Goal: Task Accomplishment & Management: Complete application form

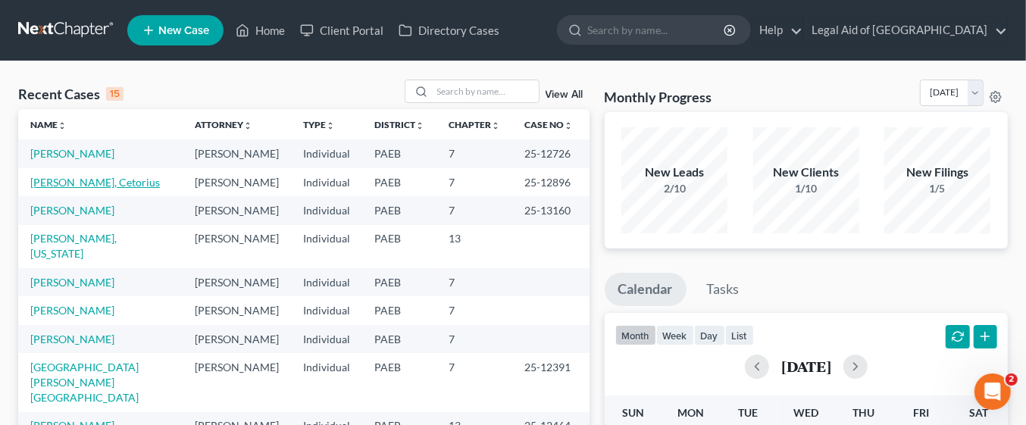
click at [86, 186] on link "[PERSON_NAME], Cetorius" at bounding box center [95, 182] width 130 height 13
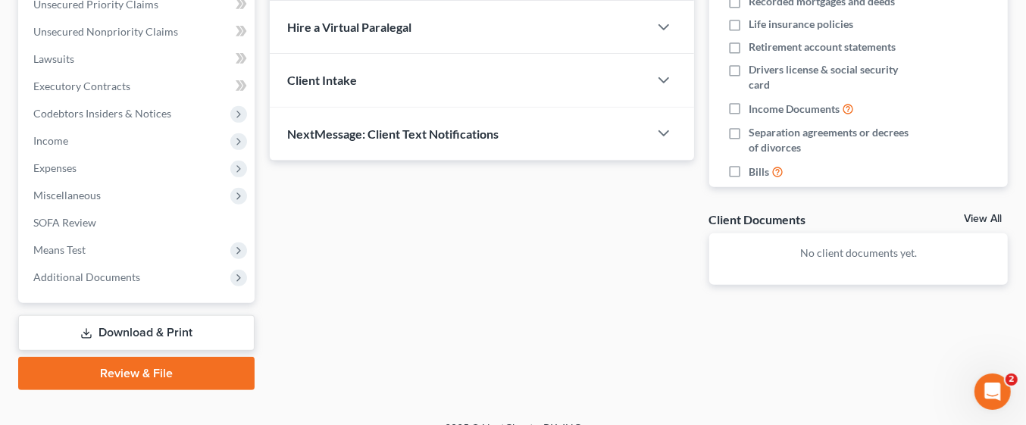
scroll to position [377, 0]
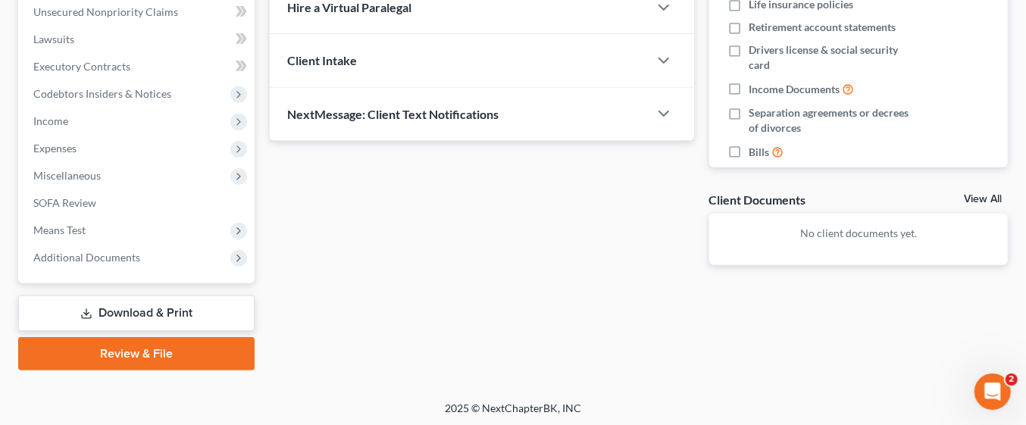
drag, startPoint x: 86, startPoint y: 186, endPoint x: 365, endPoint y: 231, distance: 283.3
click at [365, 231] on div "Updates & News × [US_STATE] [GEOGRAPHIC_DATA] Notes Take a look at NextChapter'…" at bounding box center [482, 28] width 440 height 521
click at [208, 309] on link "Download & Print" at bounding box center [136, 314] width 236 height 36
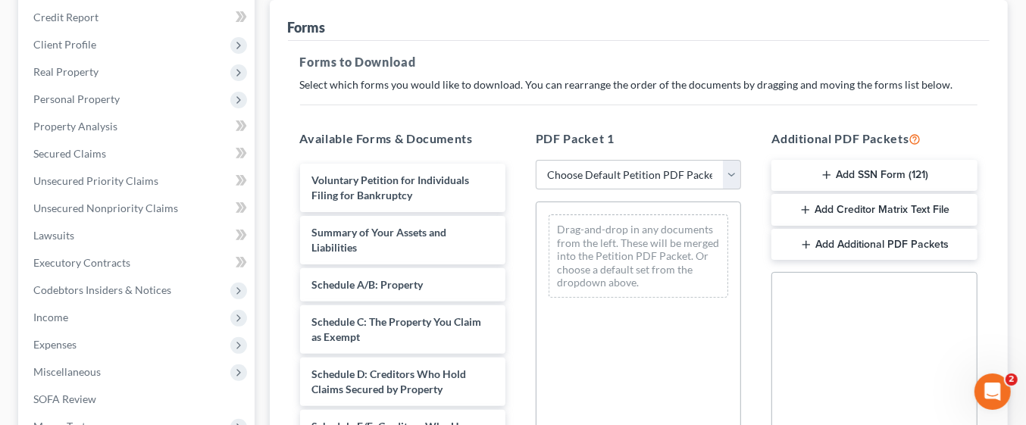
scroll to position [189, 0]
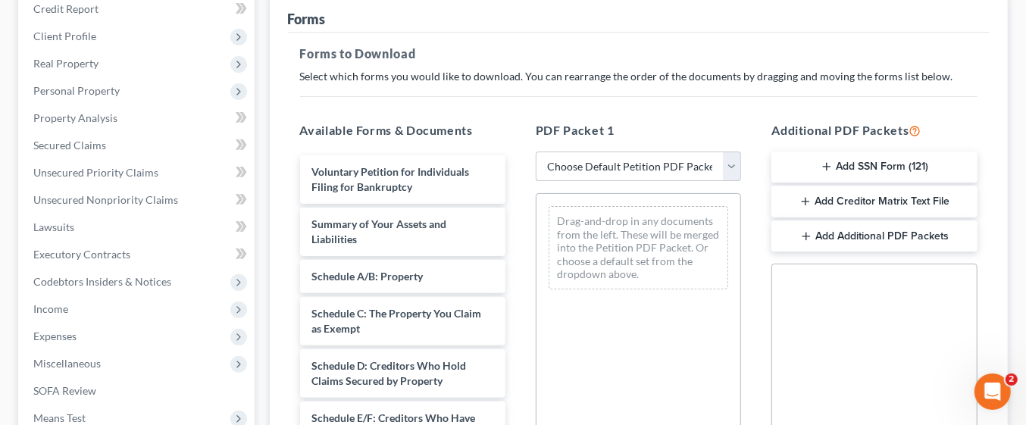
click at [739, 173] on select "Choose Default Petition PDF Packet Complete Bankruptcy Petition (all forms and …" at bounding box center [638, 167] width 205 height 30
click at [732, 171] on select "Choose Default Petition PDF Packet Complete Bankruptcy Petition (all forms and …" at bounding box center [638, 167] width 205 height 30
click at [730, 174] on select "Choose Default Petition PDF Packet Complete Bankruptcy Petition (all forms and …" at bounding box center [638, 167] width 205 height 30
select select "0"
click at [536, 152] on select "Choose Default Petition PDF Packet Complete Bankruptcy Petition (all forms and …" at bounding box center [638, 167] width 205 height 30
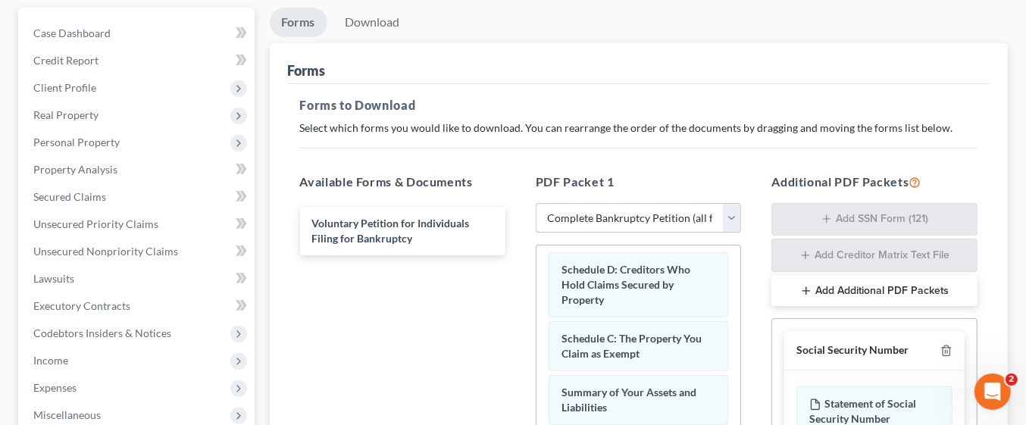
scroll to position [0, 0]
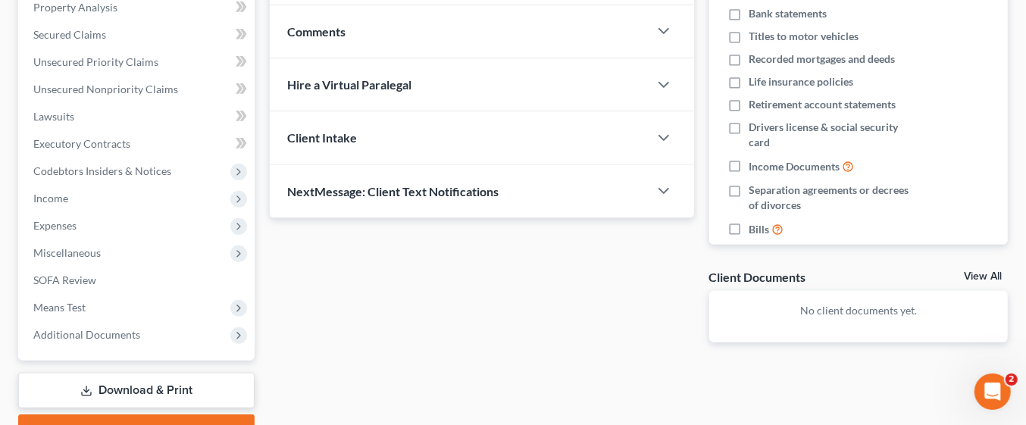
click at [206, 388] on link "Download & Print" at bounding box center [136, 391] width 236 height 36
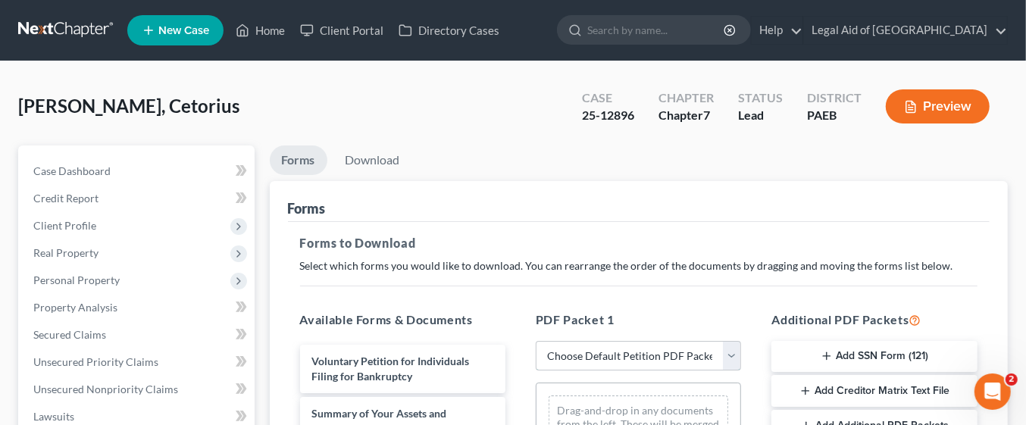
click at [728, 358] on select "Choose Default Petition PDF Packet Complete Bankruptcy Petition (all forms and …" at bounding box center [638, 356] width 205 height 30
select select "0"
click at [536, 341] on select "Choose Default Petition PDF Packet Complete Bankruptcy Petition (all forms and …" at bounding box center [638, 356] width 205 height 30
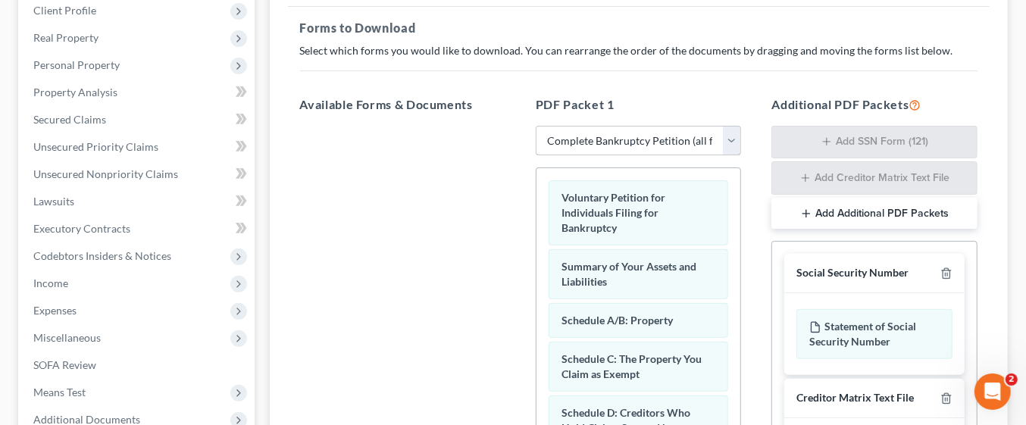
scroll to position [216, 0]
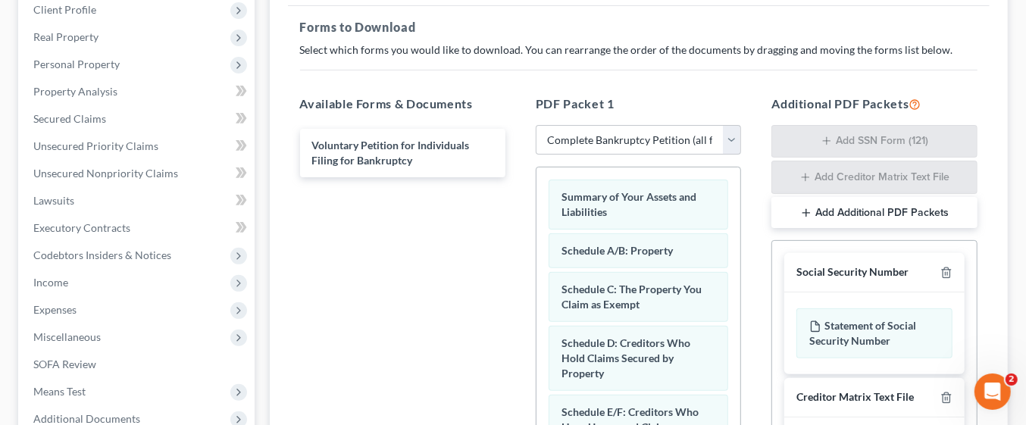
click at [426, 300] on div "Voluntary Petition for Individuals Filing for Bankruptcy" at bounding box center [403, 333] width 230 height 417
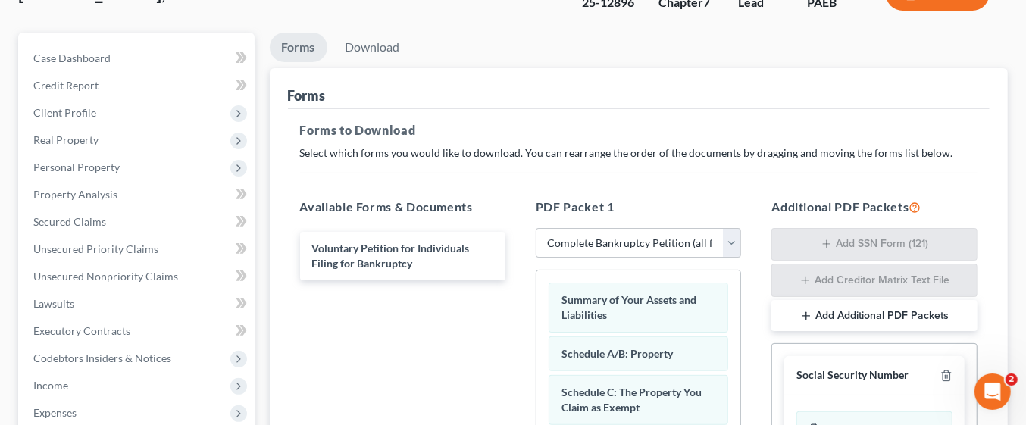
scroll to position [51, 0]
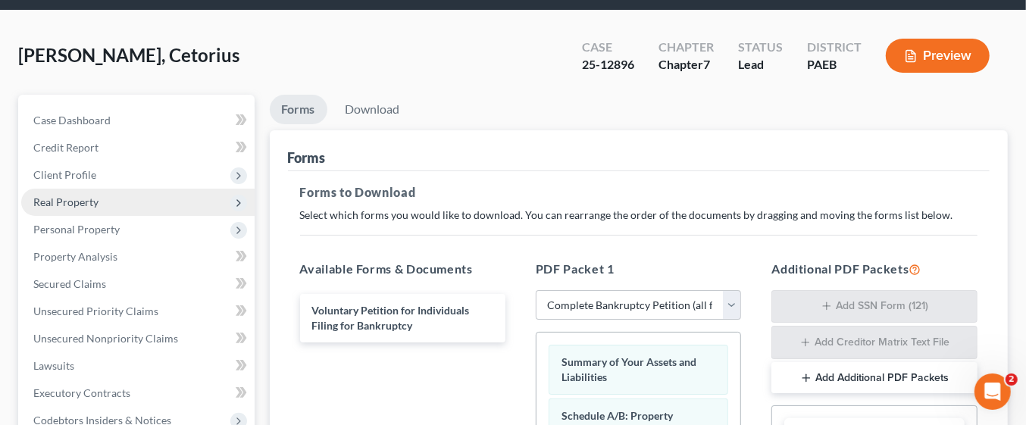
click at [100, 201] on span "Real Property" at bounding box center [137, 202] width 233 height 27
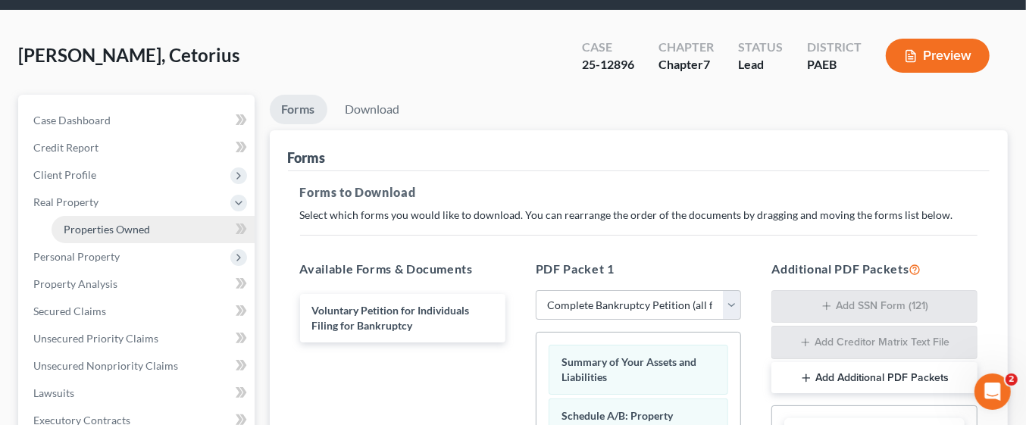
click at [176, 225] on link "Properties Owned" at bounding box center [153, 229] width 203 height 27
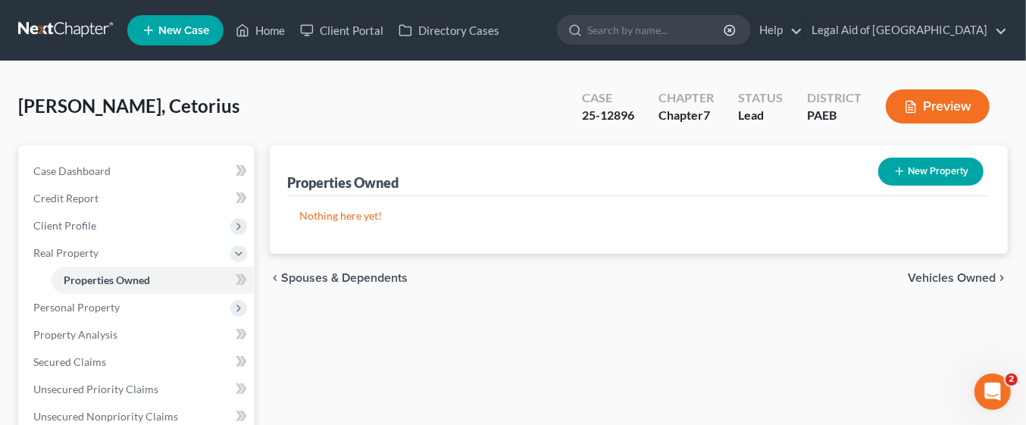
click at [973, 274] on span "Vehicles Owned" at bounding box center [952, 278] width 88 height 12
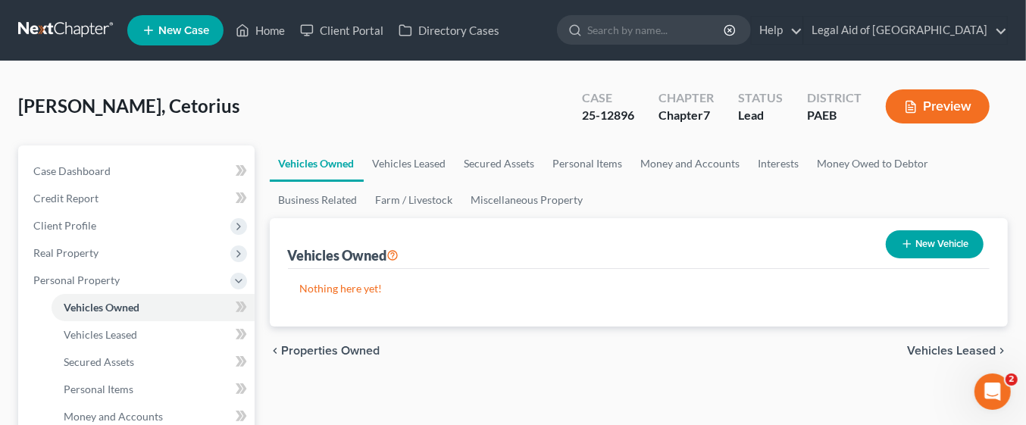
click at [988, 349] on span "Vehicles Leased" at bounding box center [951, 351] width 89 height 12
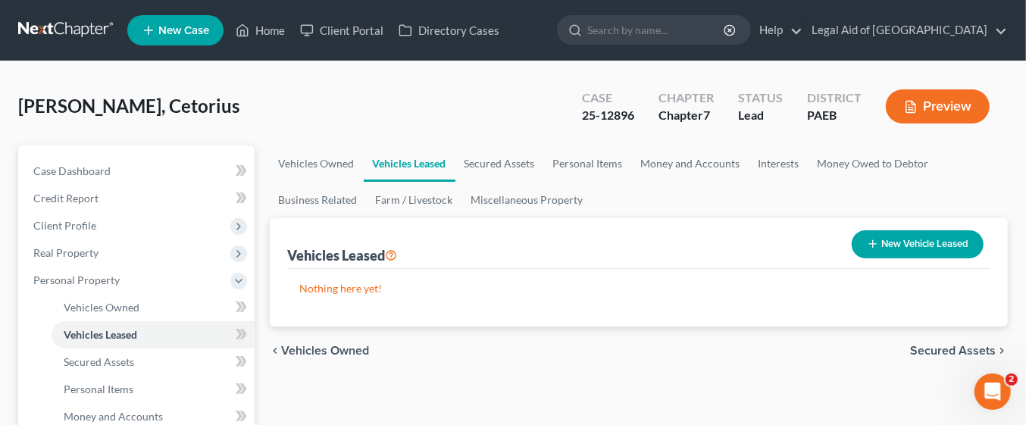
click at [987, 348] on span "Secured Assets" at bounding box center [953, 351] width 86 height 12
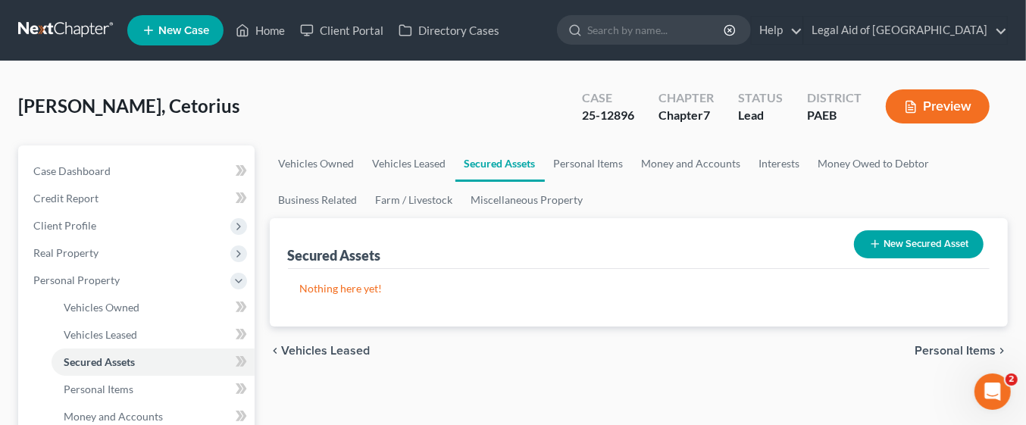
click at [941, 355] on span "Personal Items" at bounding box center [955, 351] width 81 height 12
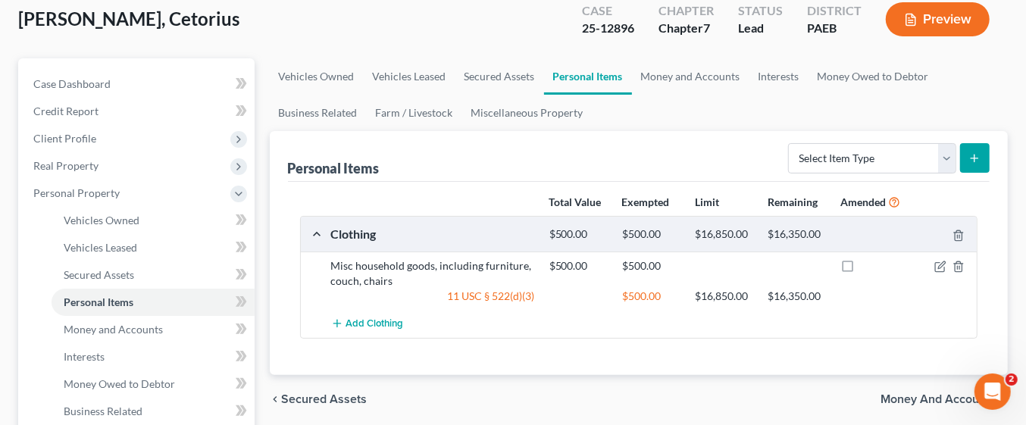
scroll to position [123, 0]
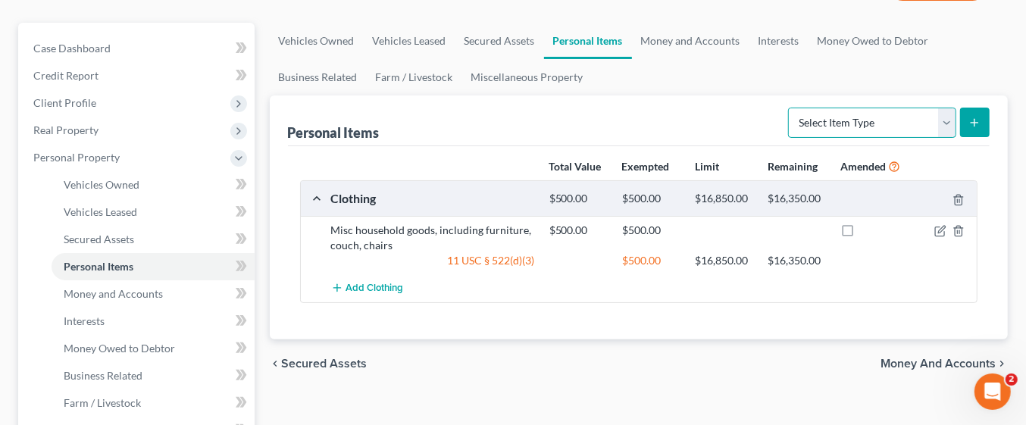
click at [953, 119] on select "Select Item Type Clothing Collectibles Of Value Electronics Firearms Household …" at bounding box center [872, 123] width 168 height 30
select select "clothing"
click at [791, 108] on select "Select Item Type Clothing Collectibles Of Value Electronics Firearms Household …" at bounding box center [872, 123] width 168 height 30
click at [941, 229] on icon "button" at bounding box center [941, 231] width 12 height 12
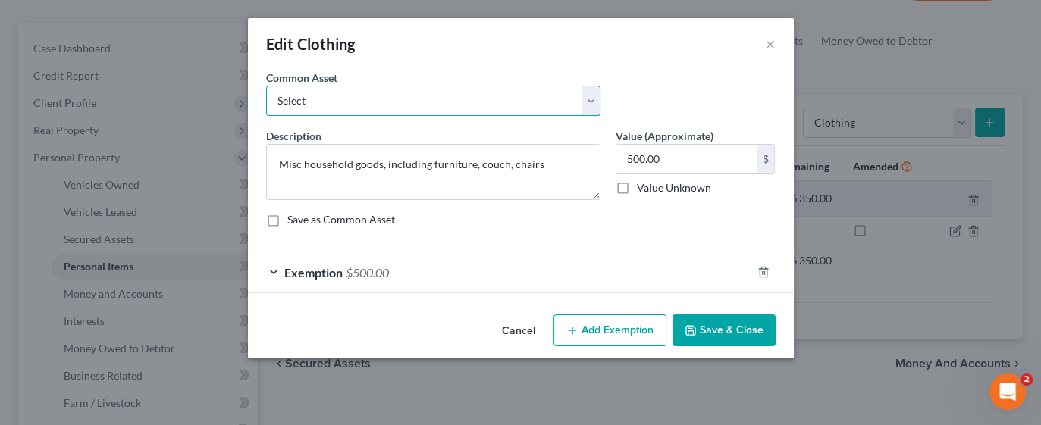
click at [585, 106] on select "Select Debtors' clothing Debtors' clothing Debtors' summer clothing Debtors' sh…" at bounding box center [433, 101] width 334 height 30
select select "0"
click at [266, 86] on select "Select Debtors' clothing Debtors' clothing Debtors' summer clothing Debtors' sh…" at bounding box center [433, 101] width 334 height 30
type textarea "Debtors' clothing"
type input "6,000.00"
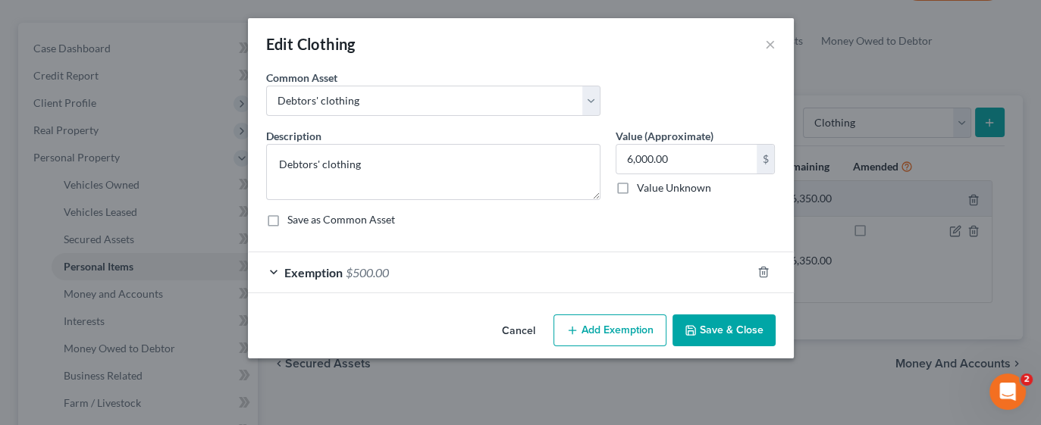
click at [724, 329] on button "Save & Close" at bounding box center [723, 331] width 103 height 32
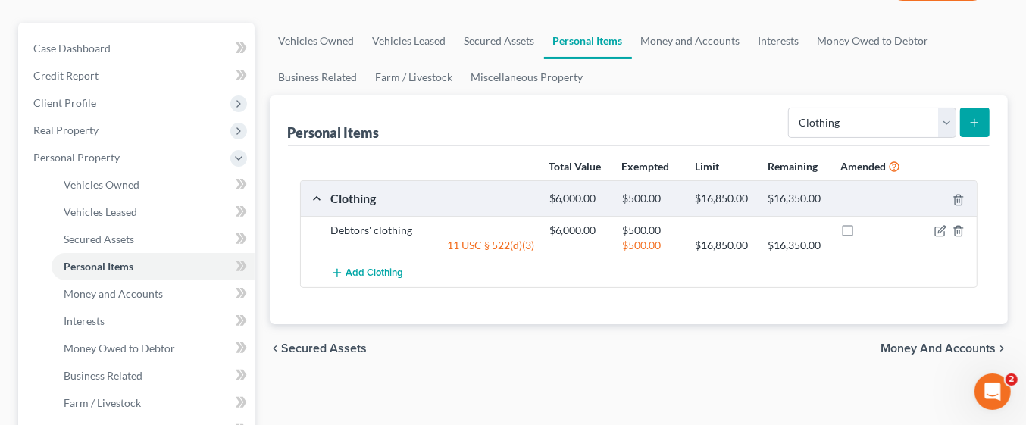
click at [951, 348] on span "Money and Accounts" at bounding box center [938, 349] width 115 height 12
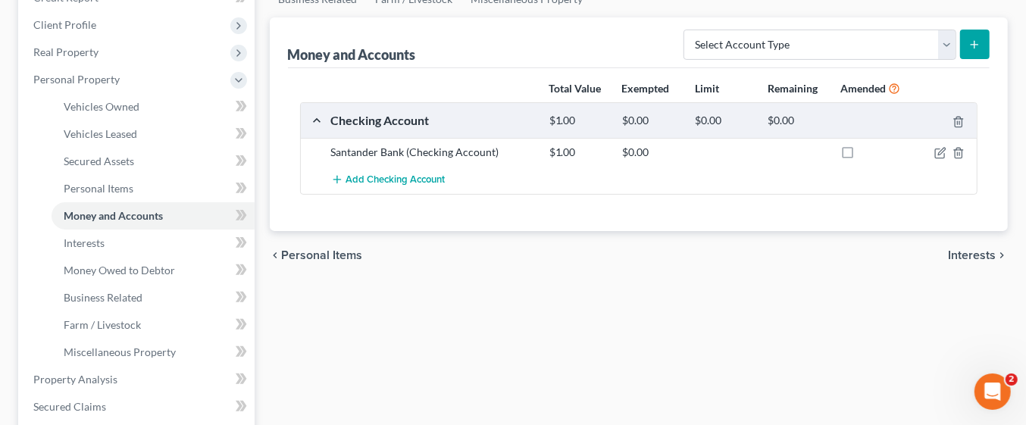
scroll to position [245, 0]
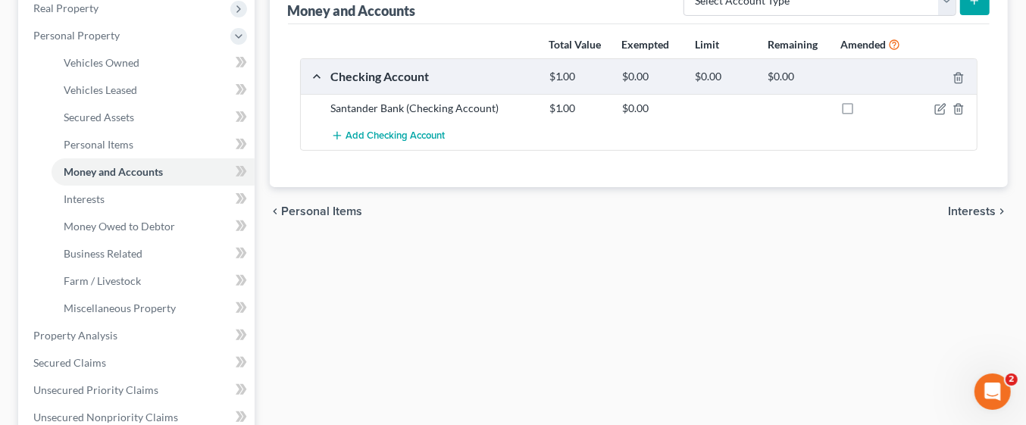
click at [979, 208] on span "Interests" at bounding box center [972, 211] width 48 height 12
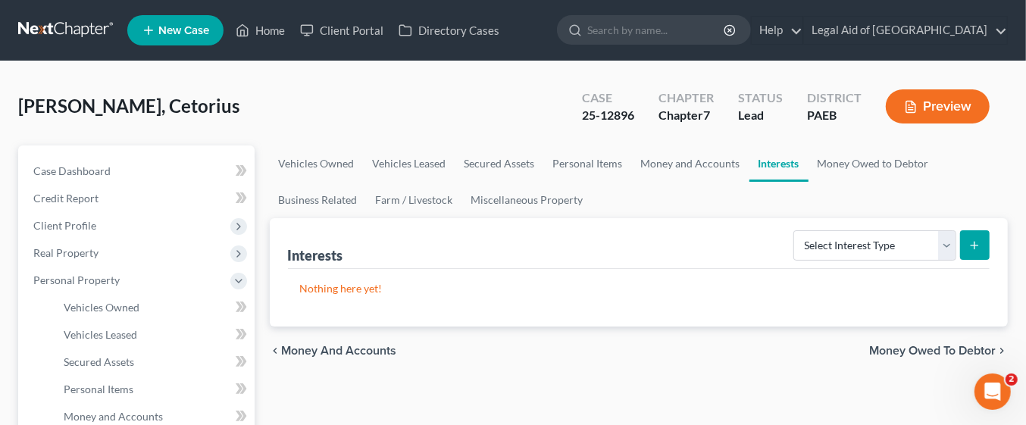
click at [1002, 345] on icon "chevron_right" at bounding box center [1002, 351] width 12 height 12
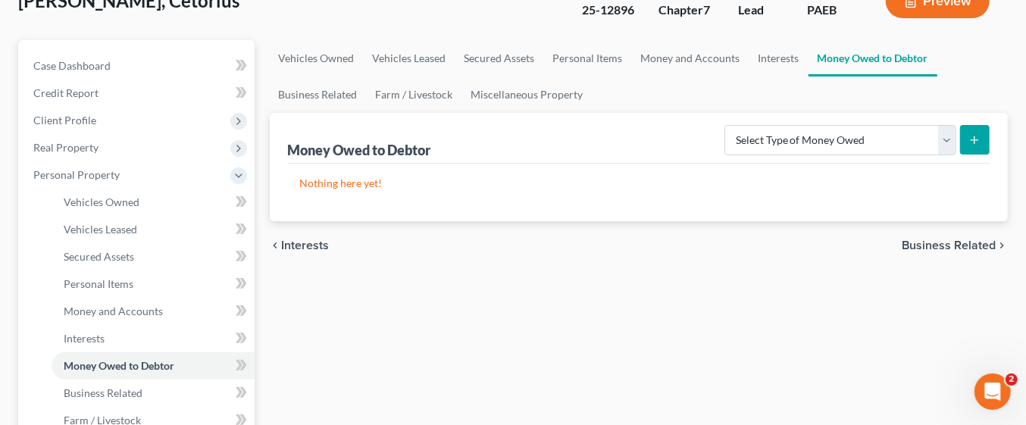
scroll to position [109, 0]
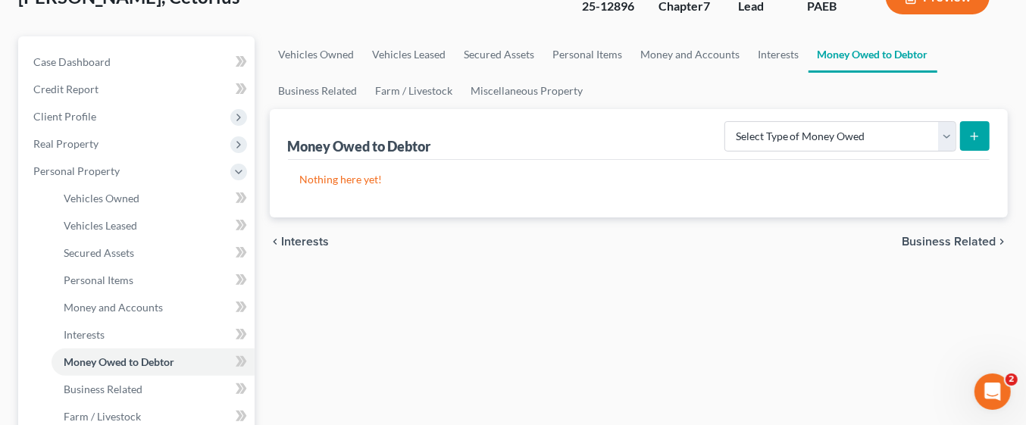
click at [981, 242] on span "Business Related" at bounding box center [949, 242] width 94 height 12
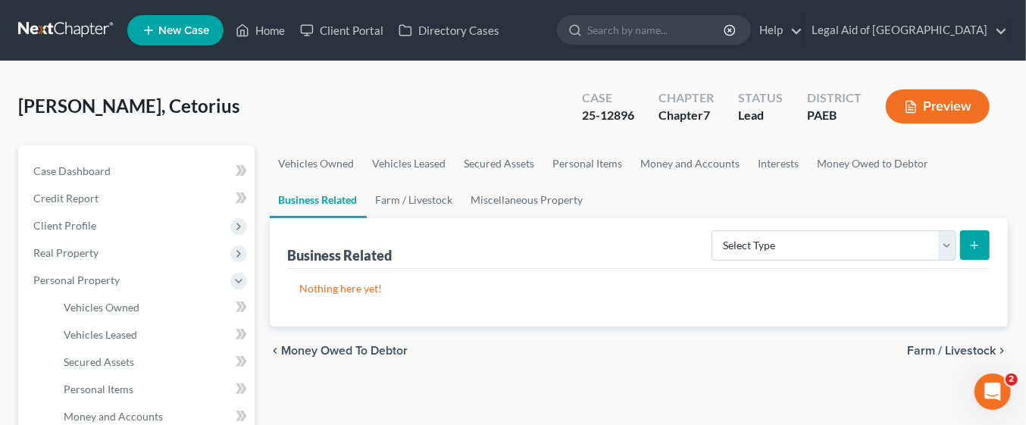
click at [964, 350] on span "Farm / Livestock" at bounding box center [951, 351] width 89 height 12
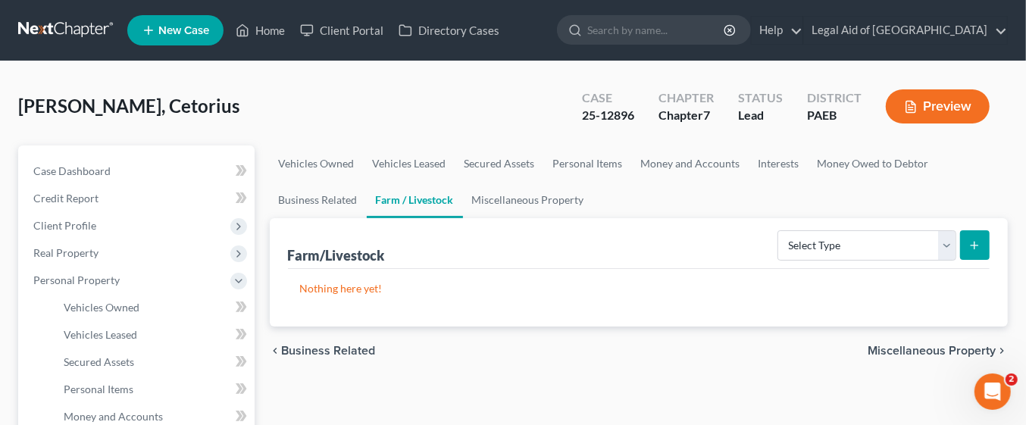
click at [963, 351] on span "Miscellaneous Property" at bounding box center [932, 351] width 128 height 12
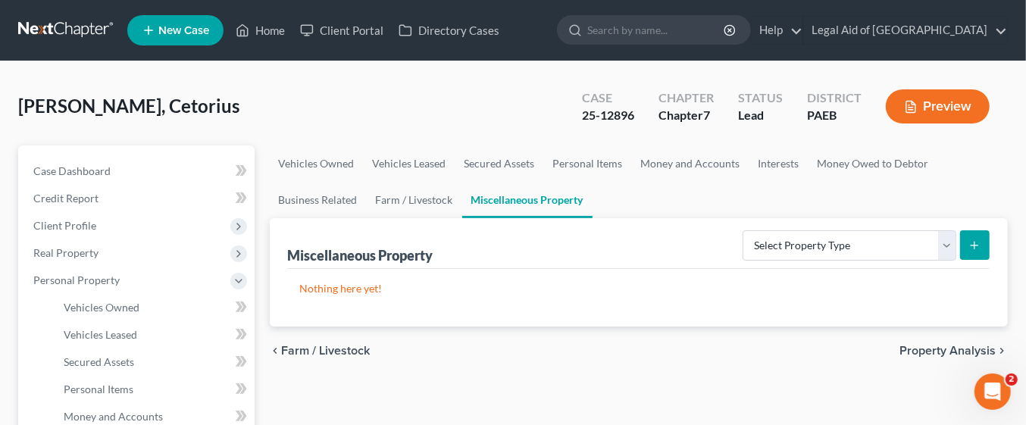
click at [965, 347] on span "Property Analysis" at bounding box center [948, 351] width 96 height 12
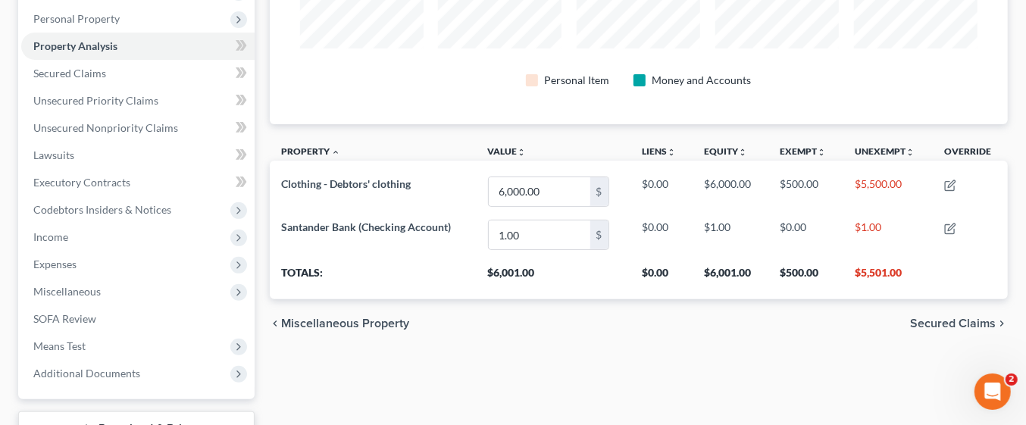
scroll to position [280, 0]
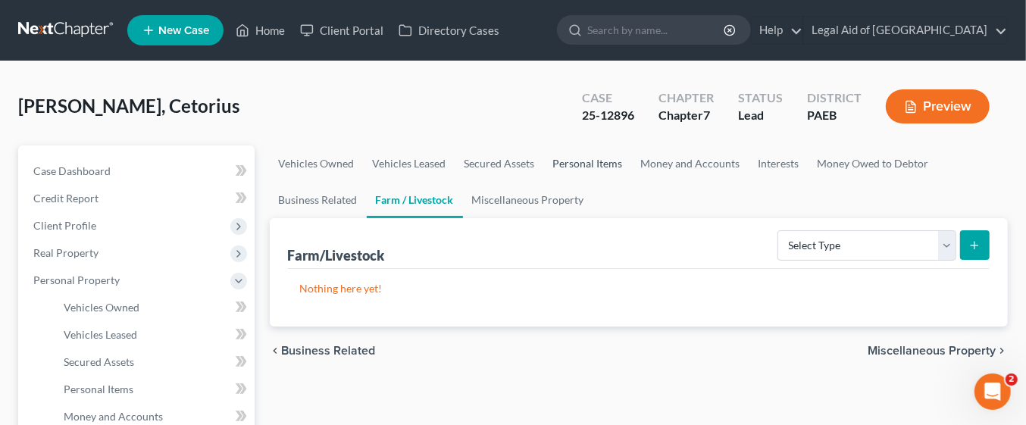
click at [600, 162] on link "Personal Items" at bounding box center [588, 164] width 88 height 36
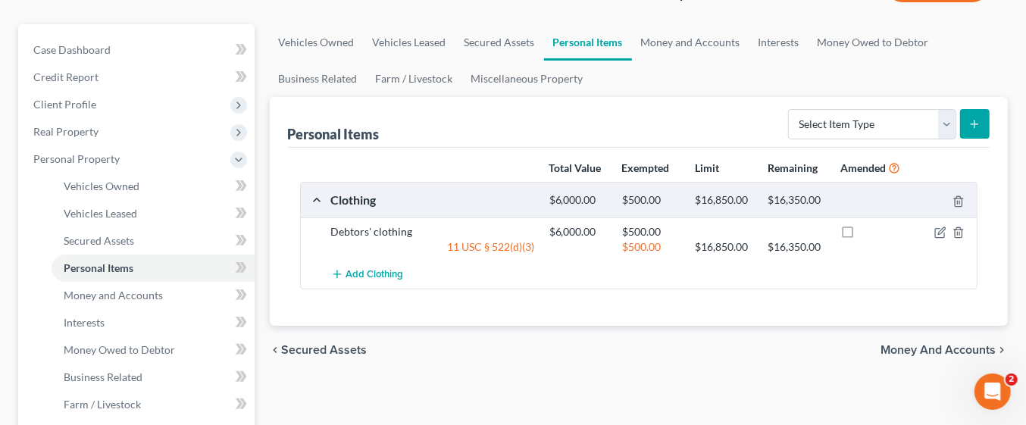
scroll to position [127, 0]
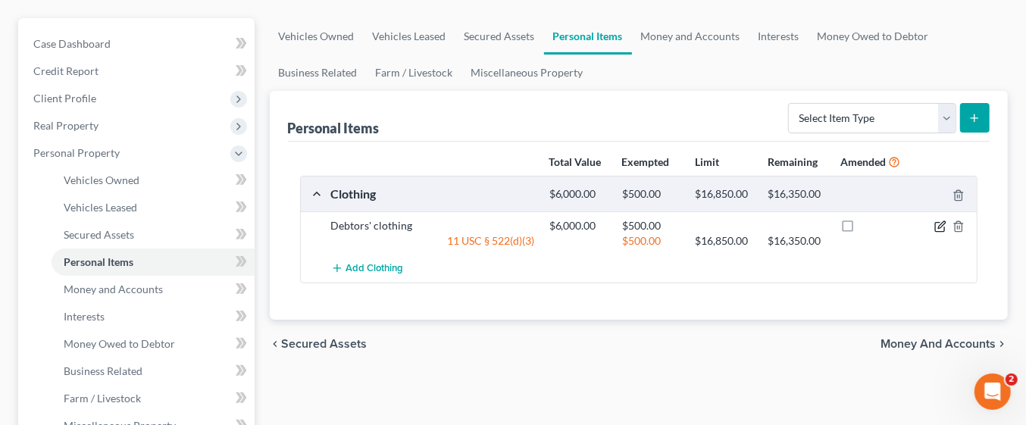
click at [941, 227] on icon "button" at bounding box center [941, 227] width 12 height 12
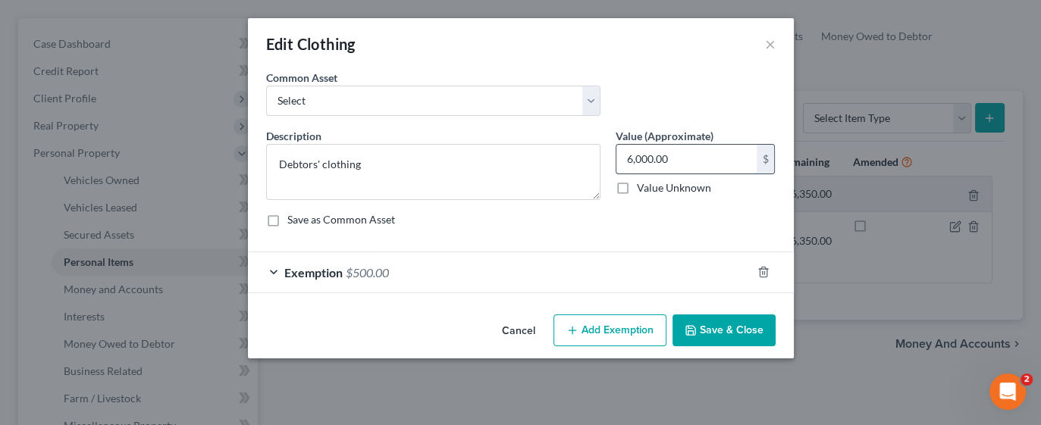
click at [728, 155] on input "6,000.00" at bounding box center [686, 159] width 140 height 29
type input "500"
click at [691, 331] on icon "button" at bounding box center [690, 330] width 12 height 12
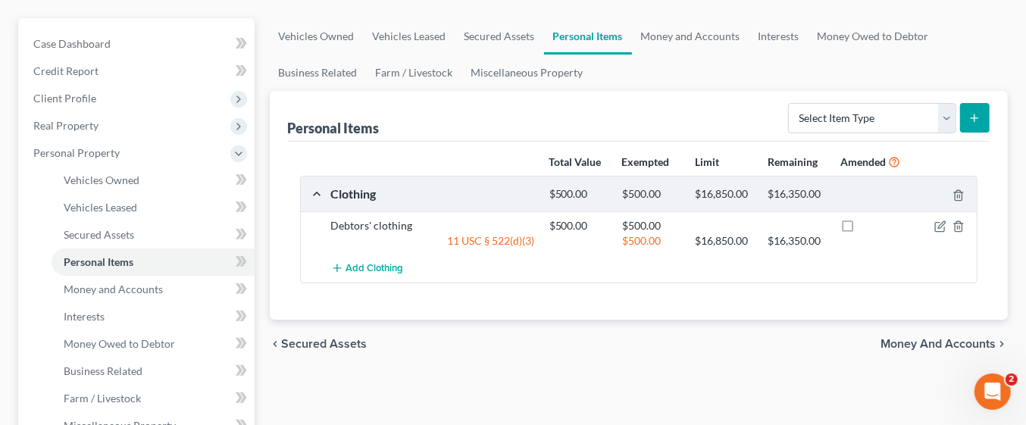
click at [962, 338] on span "Money and Accounts" at bounding box center [938, 344] width 115 height 12
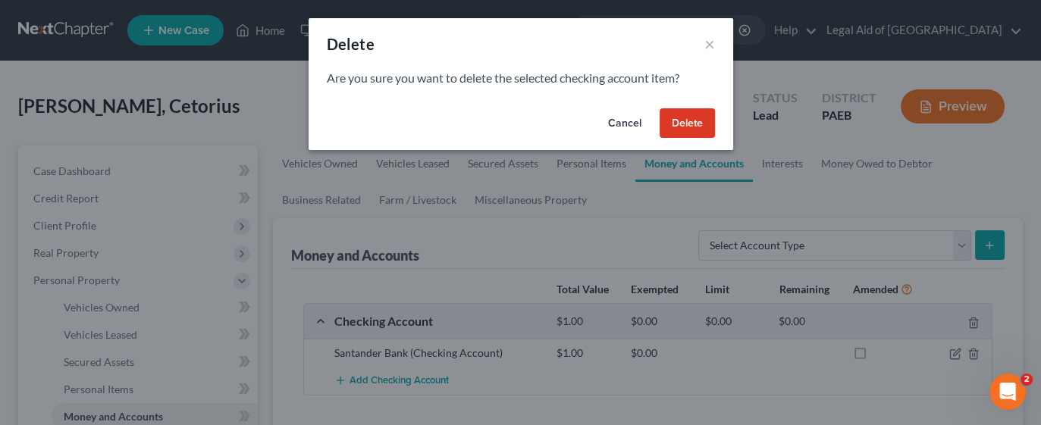
click at [621, 129] on button "Cancel" at bounding box center [625, 123] width 58 height 30
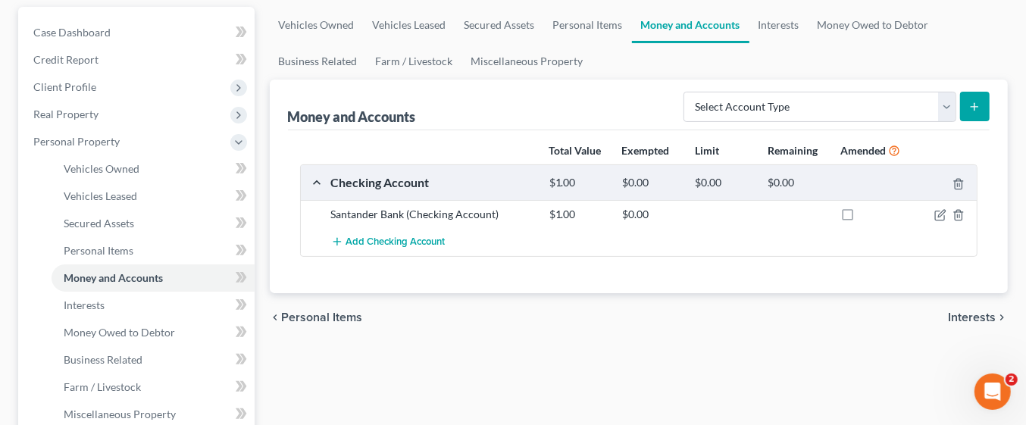
scroll to position [144, 0]
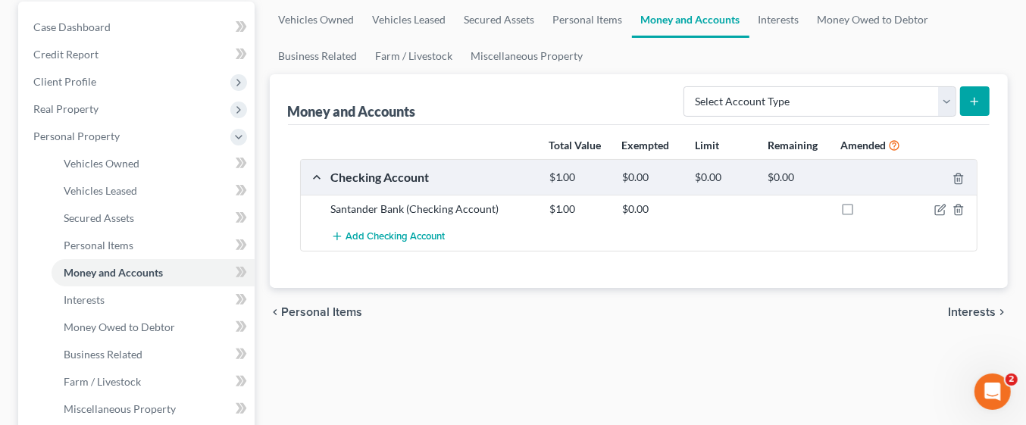
click at [991, 308] on span "Interests" at bounding box center [972, 312] width 48 height 12
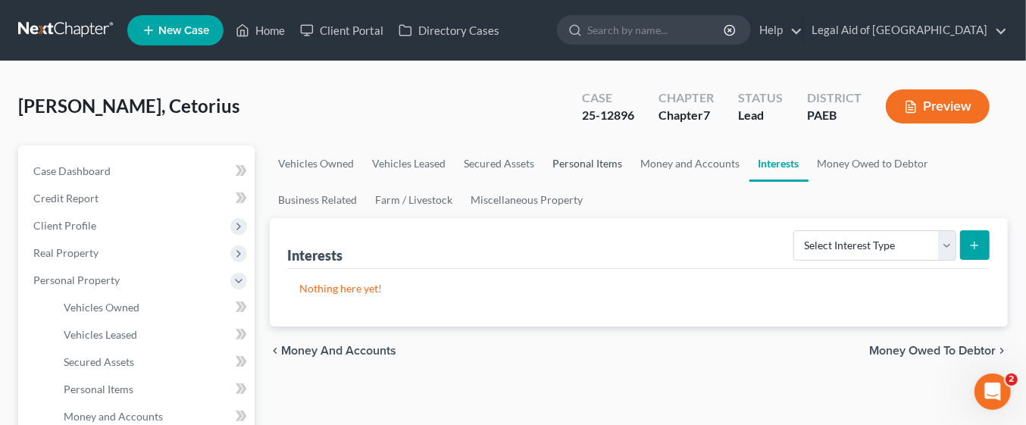
click at [587, 167] on link "Personal Items" at bounding box center [588, 164] width 88 height 36
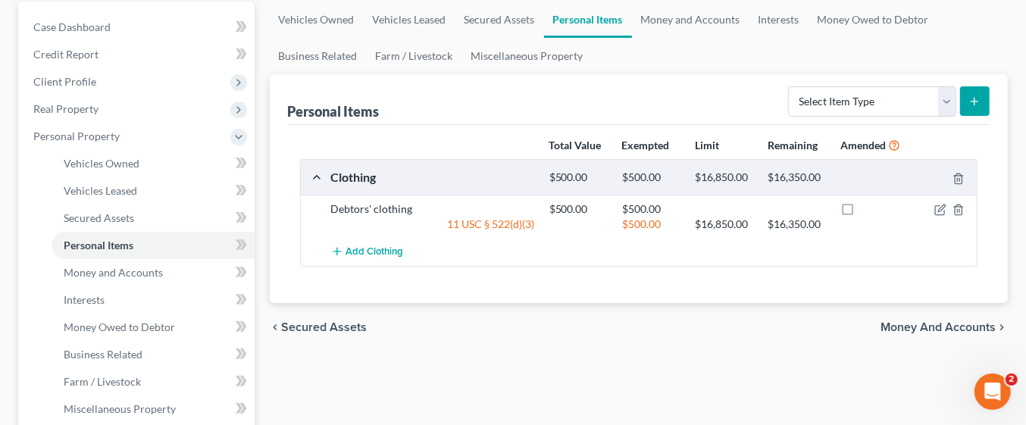
scroll to position [190, 0]
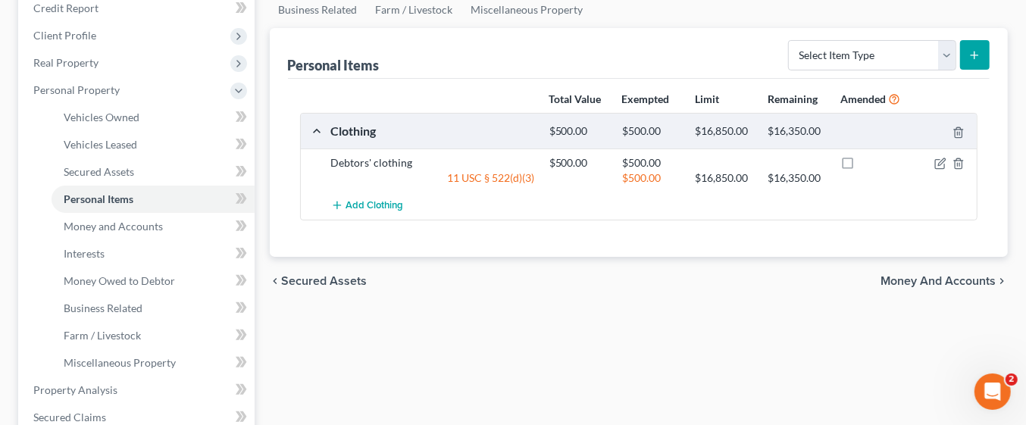
click at [964, 282] on span "Money and Accounts" at bounding box center [938, 281] width 115 height 12
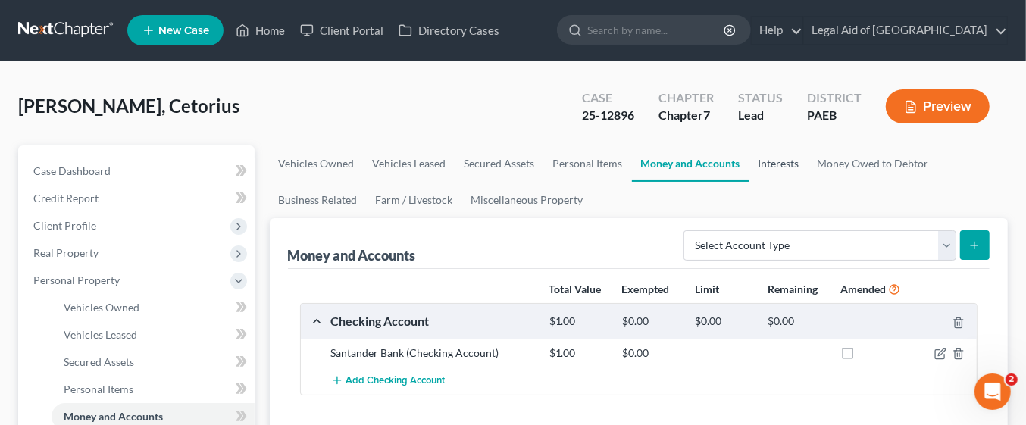
click at [776, 162] on link "Interests" at bounding box center [779, 164] width 59 height 36
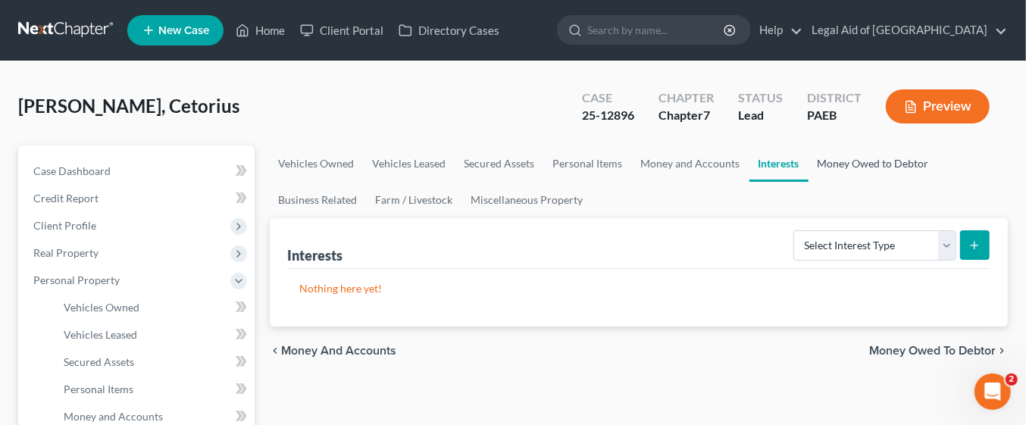
click at [843, 162] on link "Money Owed to Debtor" at bounding box center [874, 164] width 130 height 36
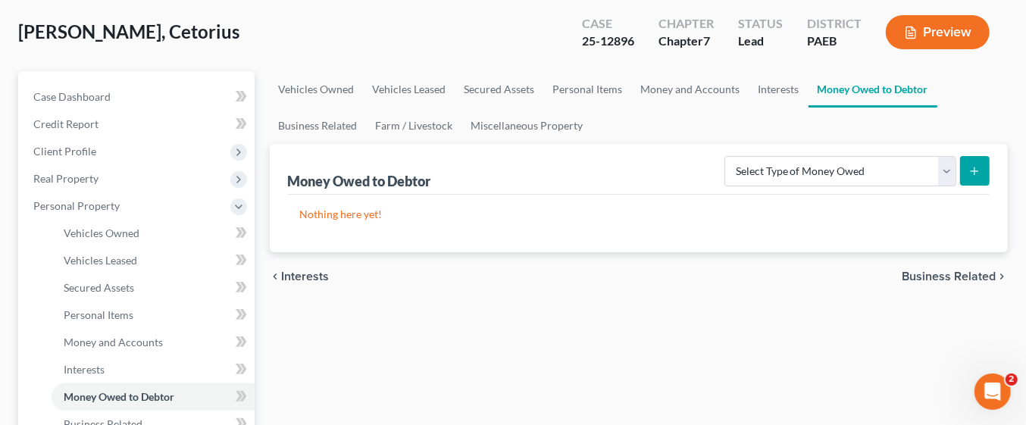
scroll to position [76, 0]
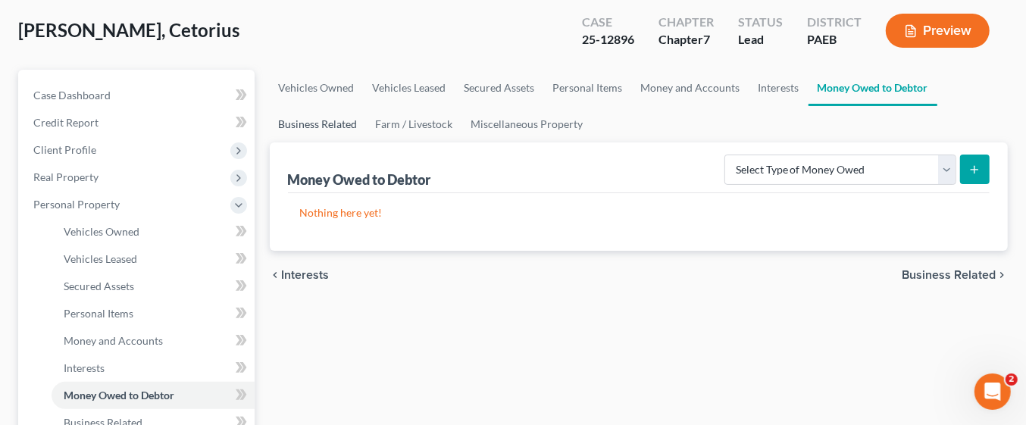
click at [310, 129] on link "Business Related" at bounding box center [318, 124] width 97 height 36
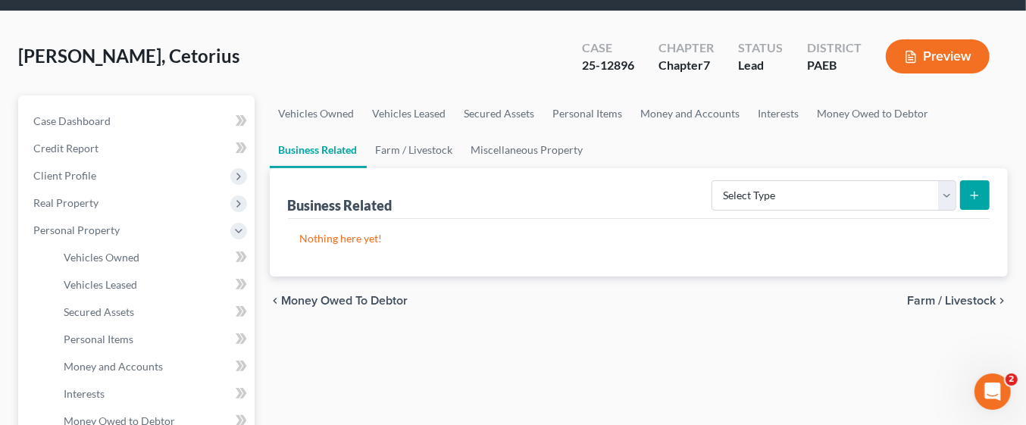
scroll to position [66, 0]
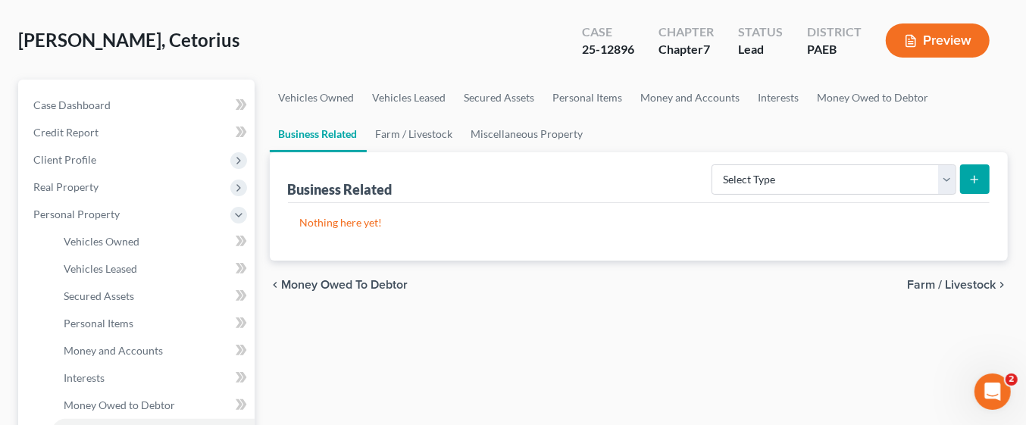
click at [957, 290] on span "Farm / Livestock" at bounding box center [951, 285] width 89 height 12
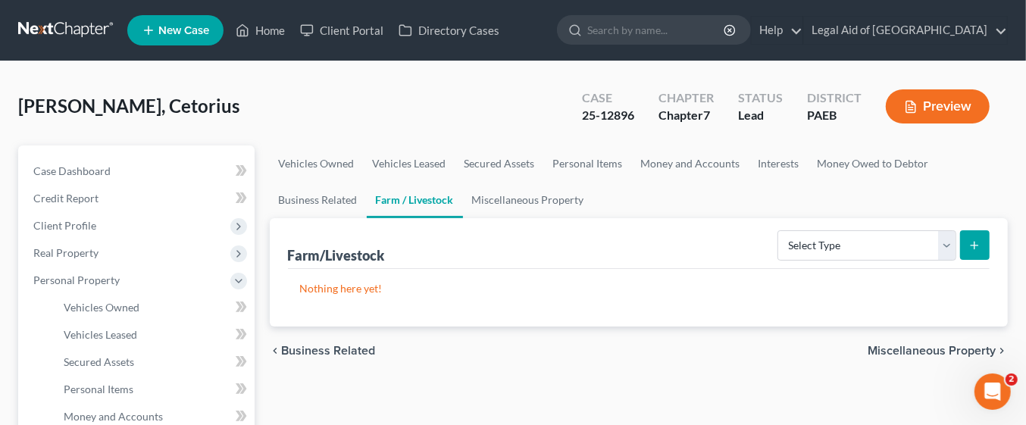
click at [950, 349] on span "Miscellaneous Property" at bounding box center [932, 351] width 128 height 12
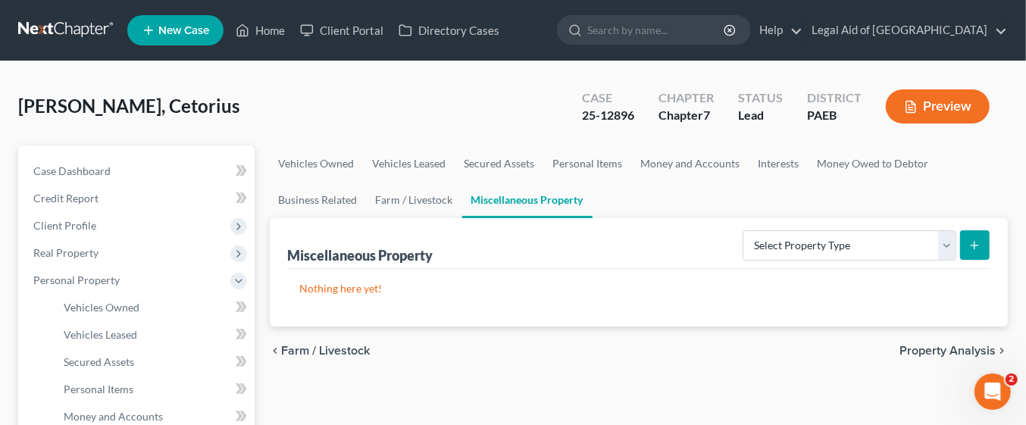
click at [963, 351] on span "Property Analysis" at bounding box center [948, 351] width 96 height 12
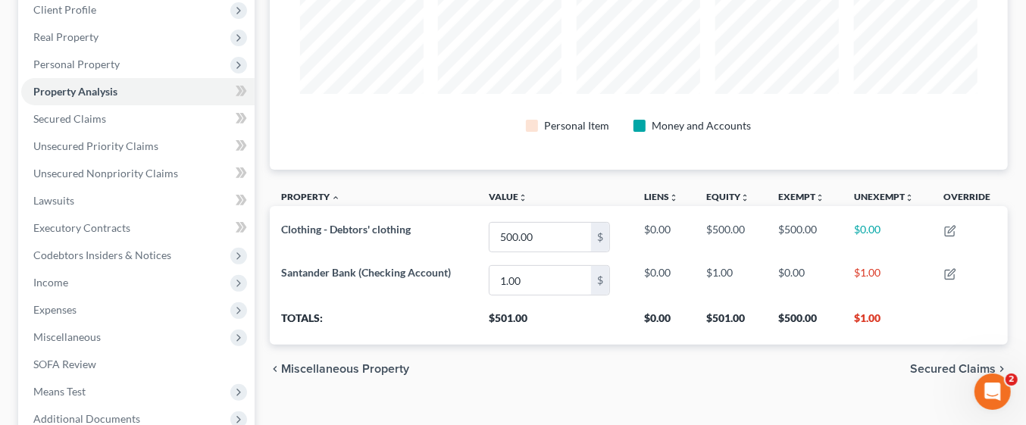
scroll to position [224, 0]
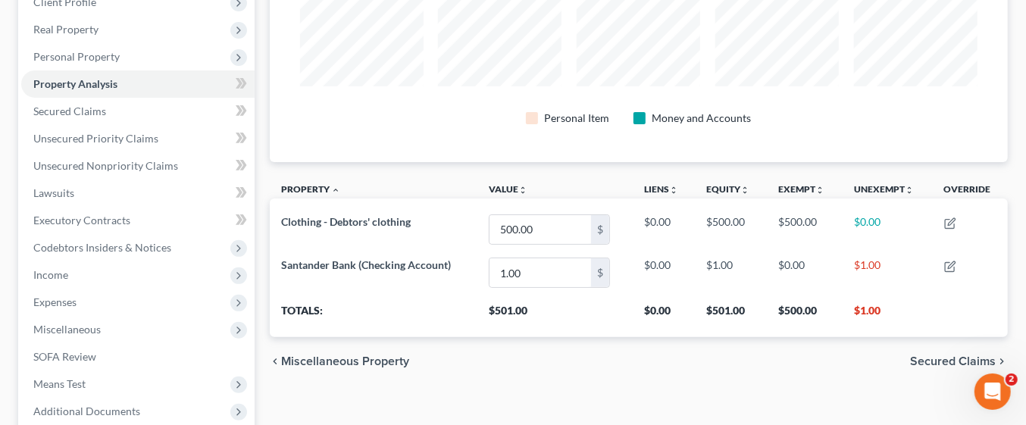
click at [953, 358] on span "Secured Claims" at bounding box center [953, 361] width 86 height 12
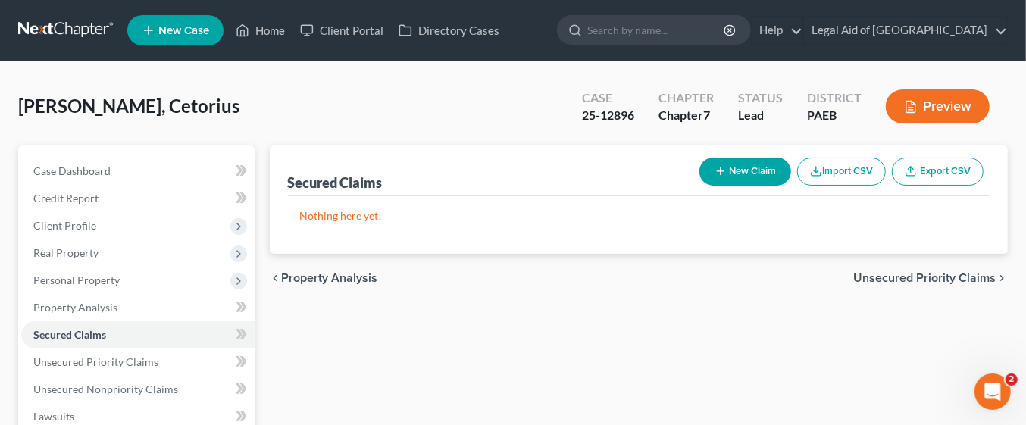
click at [941, 278] on span "Unsecured Priority Claims" at bounding box center [924, 278] width 142 height 12
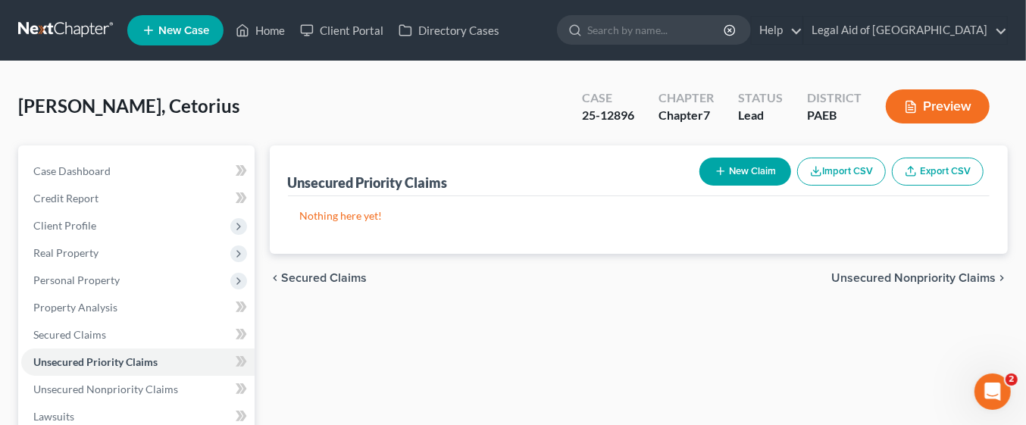
click at [945, 283] on span "Unsecured Nonpriority Claims" at bounding box center [913, 278] width 164 height 12
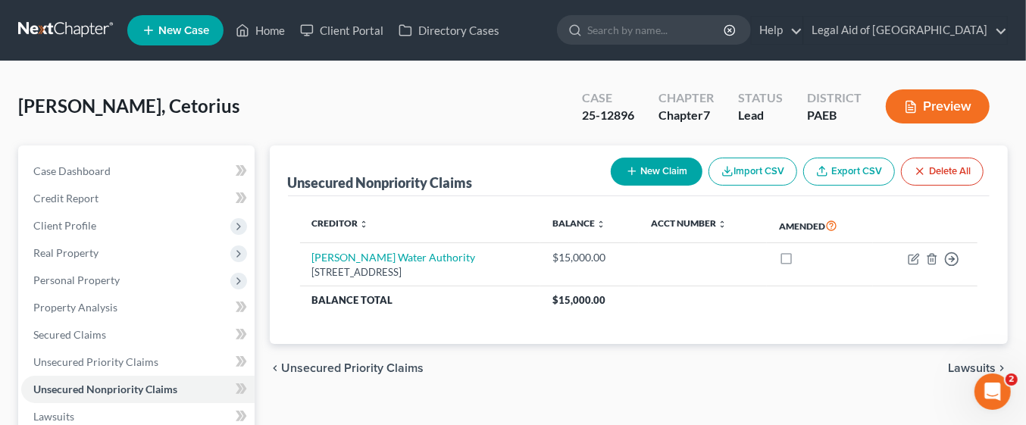
click at [970, 362] on span "Lawsuits" at bounding box center [972, 368] width 48 height 12
